Goal: Communication & Community: Answer question/provide support

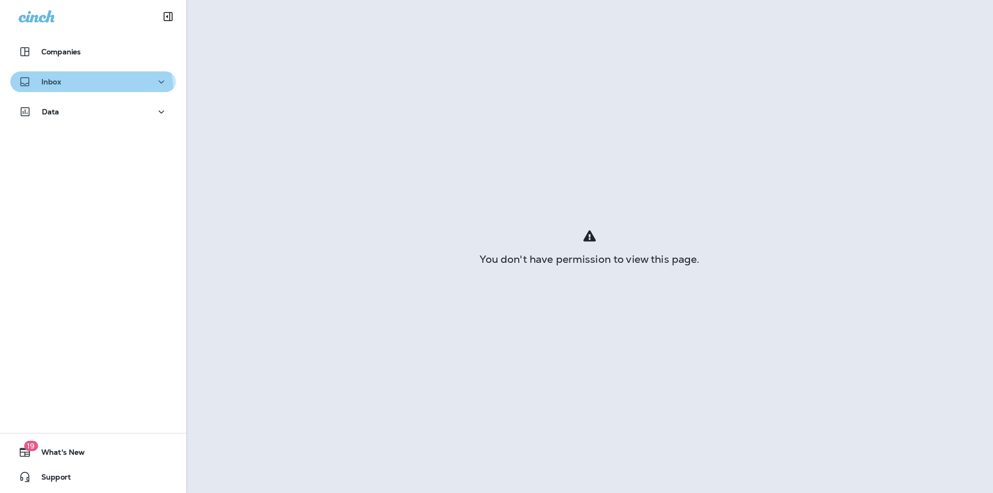
click at [82, 90] on button "Inbox" at bounding box center [92, 81] width 165 height 21
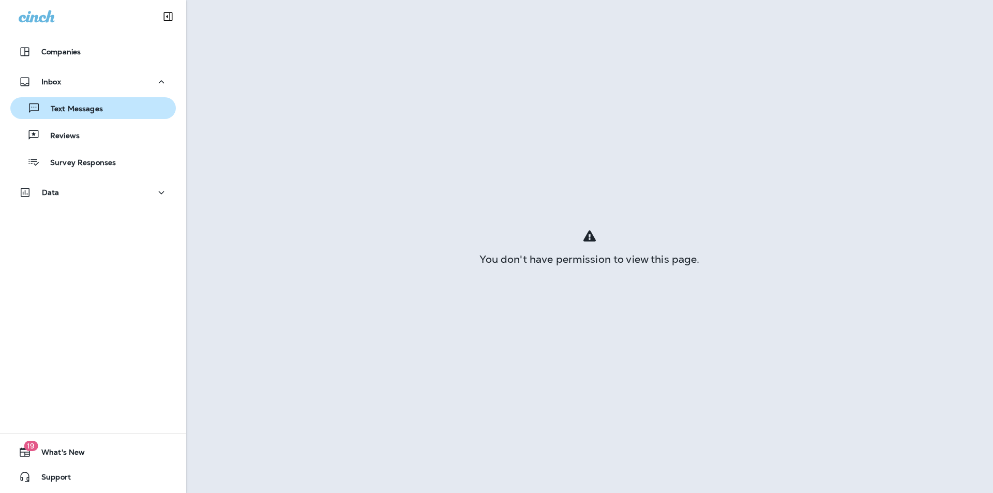
click at [93, 110] on p "Text Messages" at bounding box center [71, 109] width 63 height 10
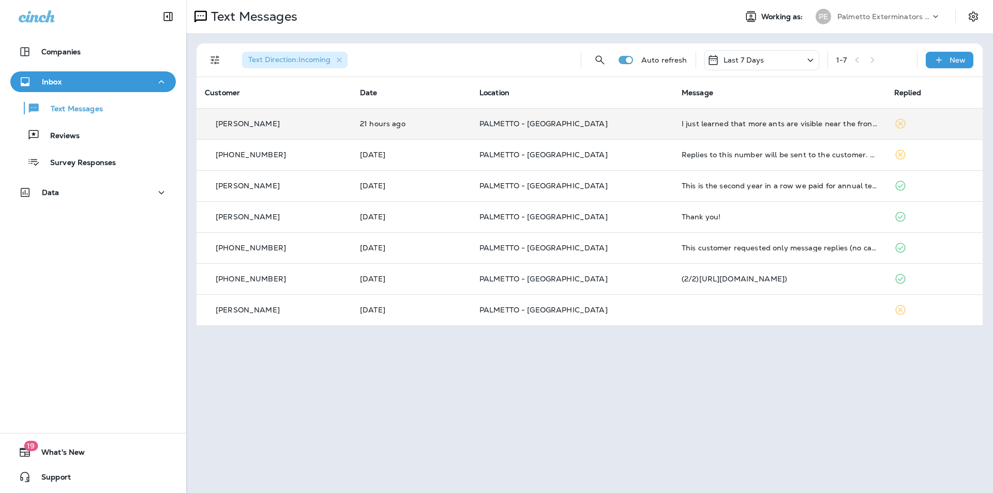
click at [583, 125] on p "PALMETTO - [GEOGRAPHIC_DATA]" at bounding box center [572, 123] width 186 height 8
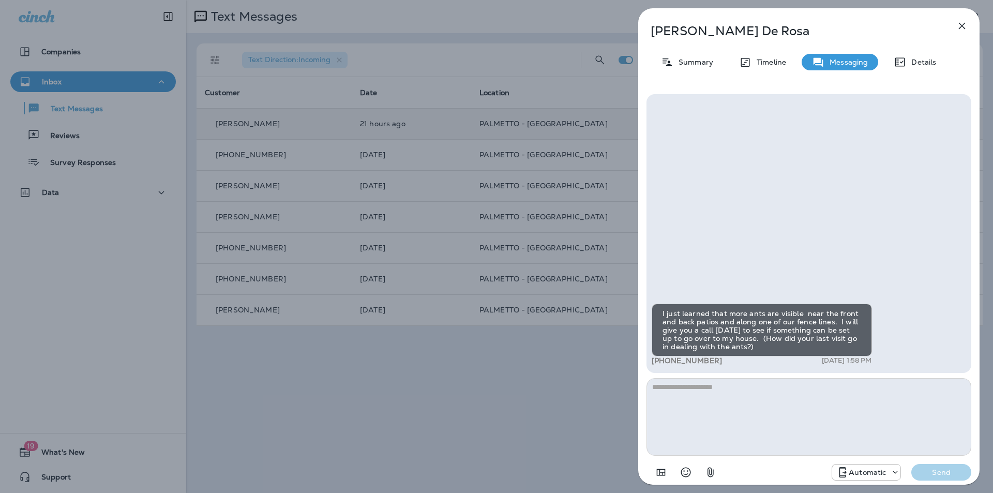
click at [958, 28] on icon "button" at bounding box center [961, 26] width 12 height 12
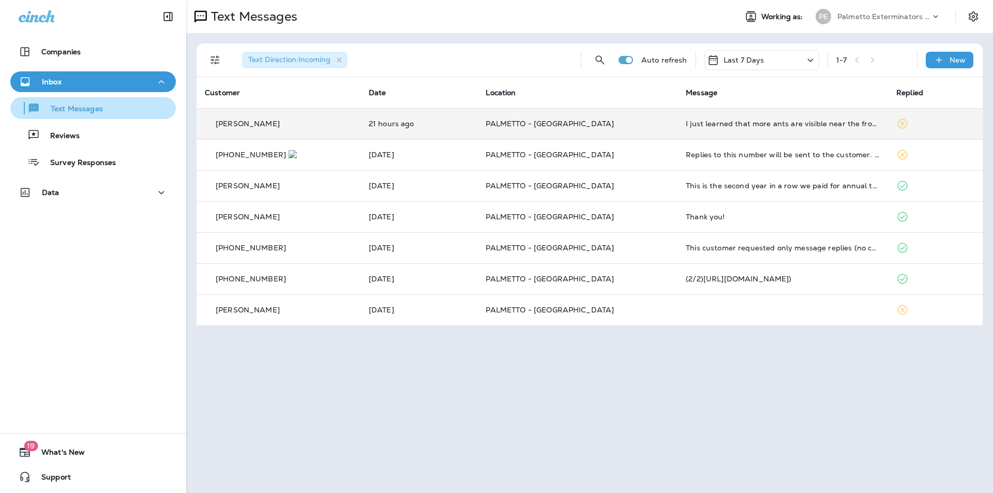
click at [69, 108] on p "Text Messages" at bounding box center [71, 109] width 63 height 10
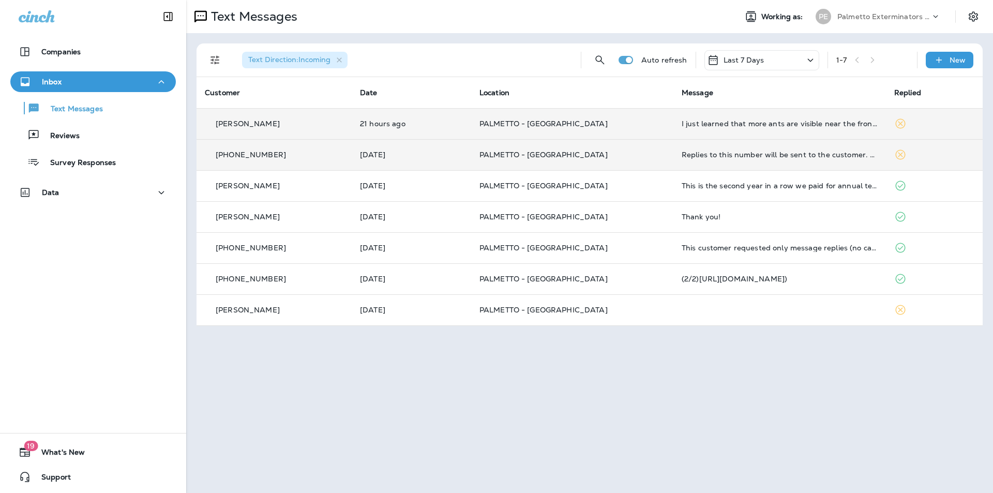
click at [589, 156] on p "PALMETTO - [GEOGRAPHIC_DATA]" at bounding box center [572, 154] width 186 height 8
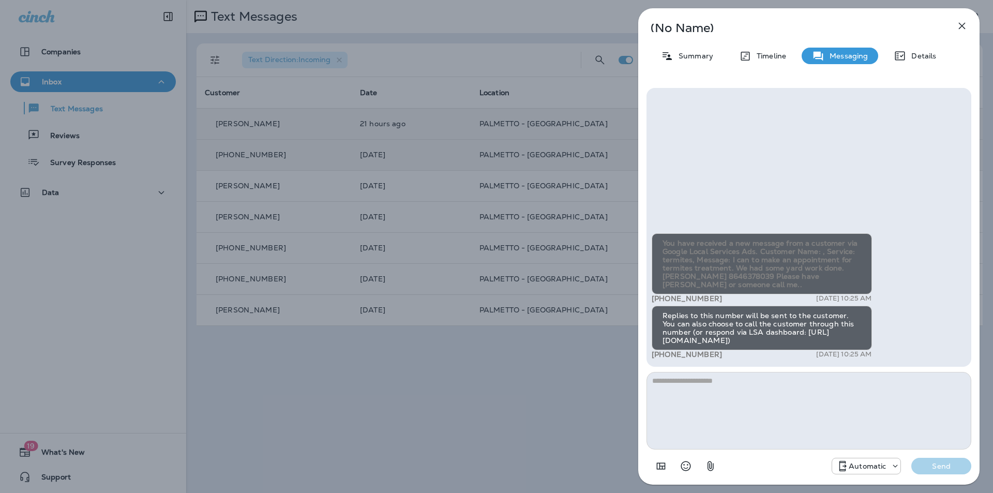
click at [968, 25] on button "button" at bounding box center [961, 26] width 21 height 21
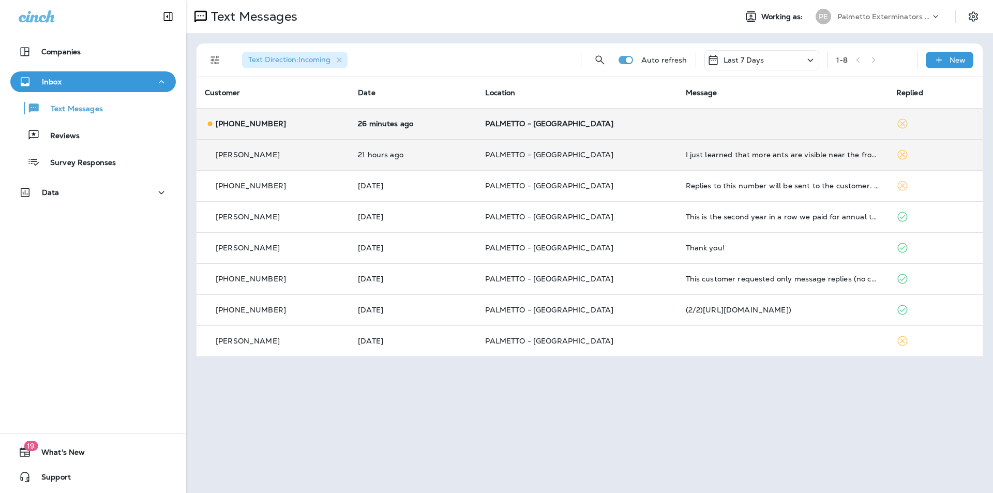
click at [497, 128] on td "PALMETTO - [GEOGRAPHIC_DATA]" at bounding box center [577, 123] width 200 height 31
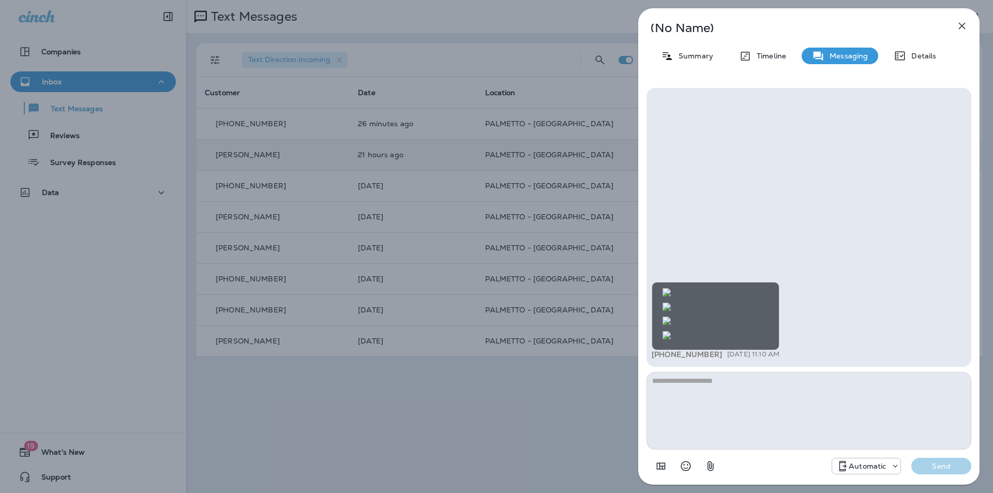
click at [671, 331] on img at bounding box center [666, 335] width 8 height 8
click at [671, 288] on img at bounding box center [666, 292] width 8 height 8
click at [671, 302] on img at bounding box center [666, 306] width 8 height 8
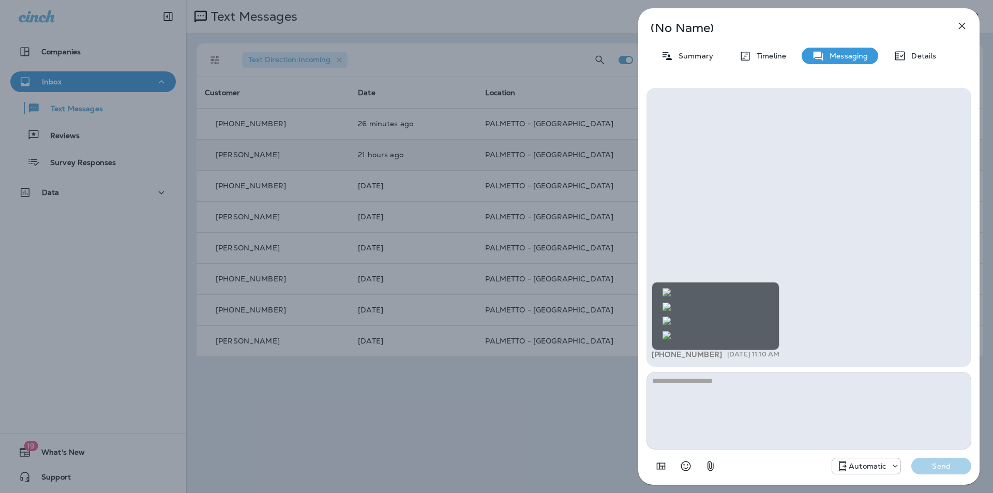
scroll to position [-206, 0]
click at [671, 316] on img at bounding box center [666, 320] width 8 height 8
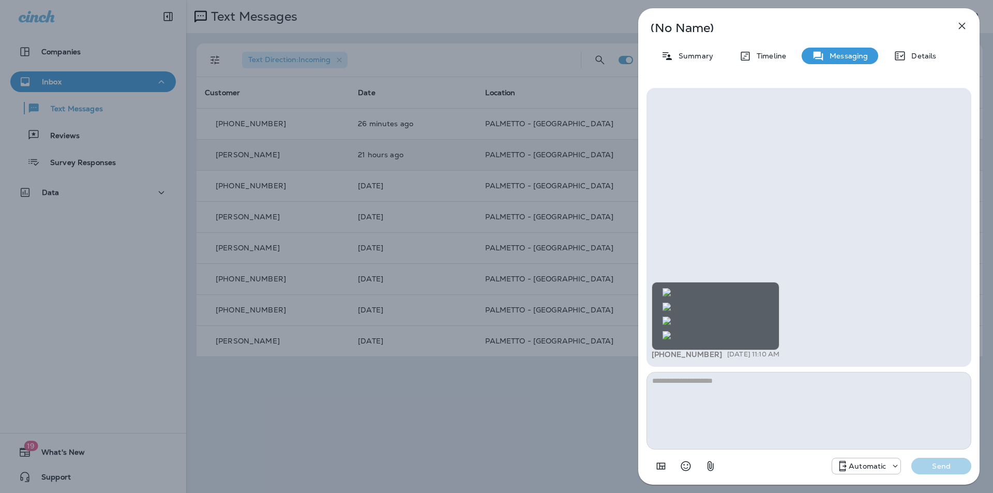
click at [671, 302] on img at bounding box center [666, 306] width 8 height 8
click at [762, 392] on textarea at bounding box center [808, 411] width 325 height 78
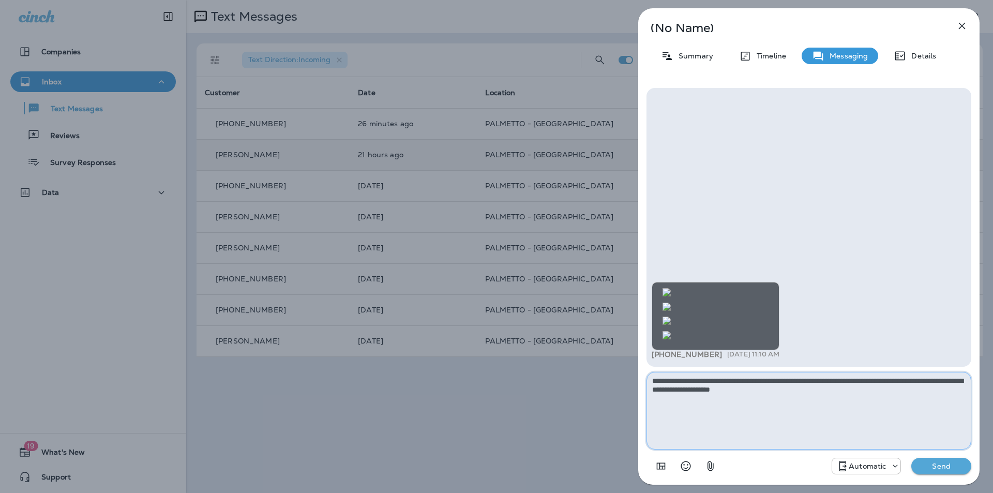
type textarea "**********"
click at [941, 468] on p "Send" at bounding box center [940, 465] width 43 height 9
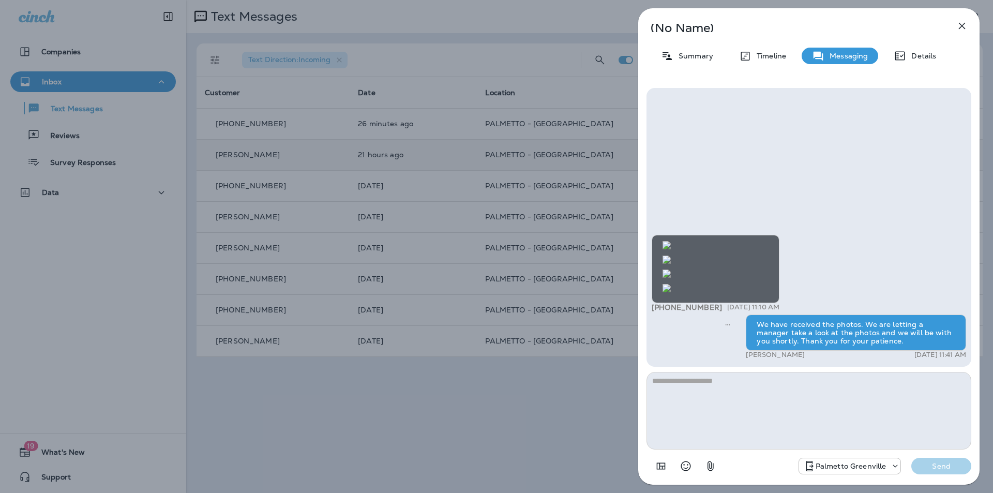
scroll to position [1, 0]
click at [959, 18] on button "button" at bounding box center [961, 26] width 21 height 21
